Goal: Information Seeking & Learning: Learn about a topic

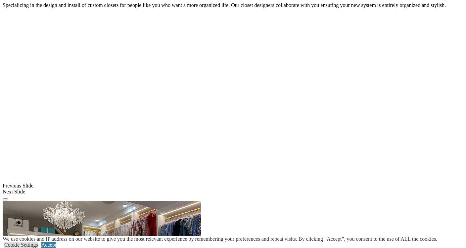
scroll to position [479, 0]
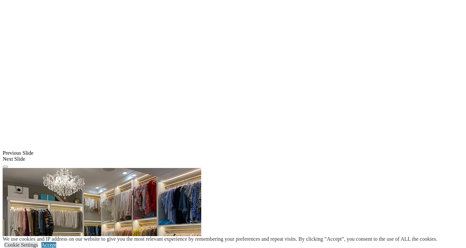
scroll to position [524, 0]
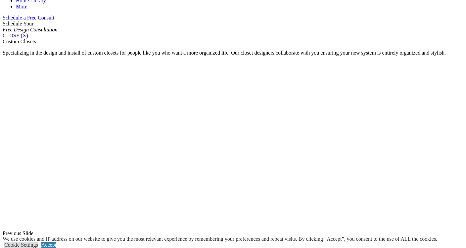
scroll to position [359, 0]
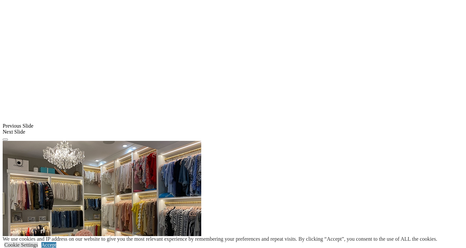
scroll to position [465, 0]
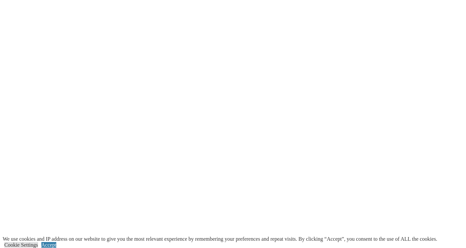
scroll to position [775, 0]
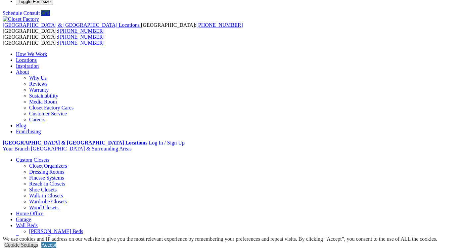
scroll to position [0, 0]
